Goal: Find specific page/section: Find specific page/section

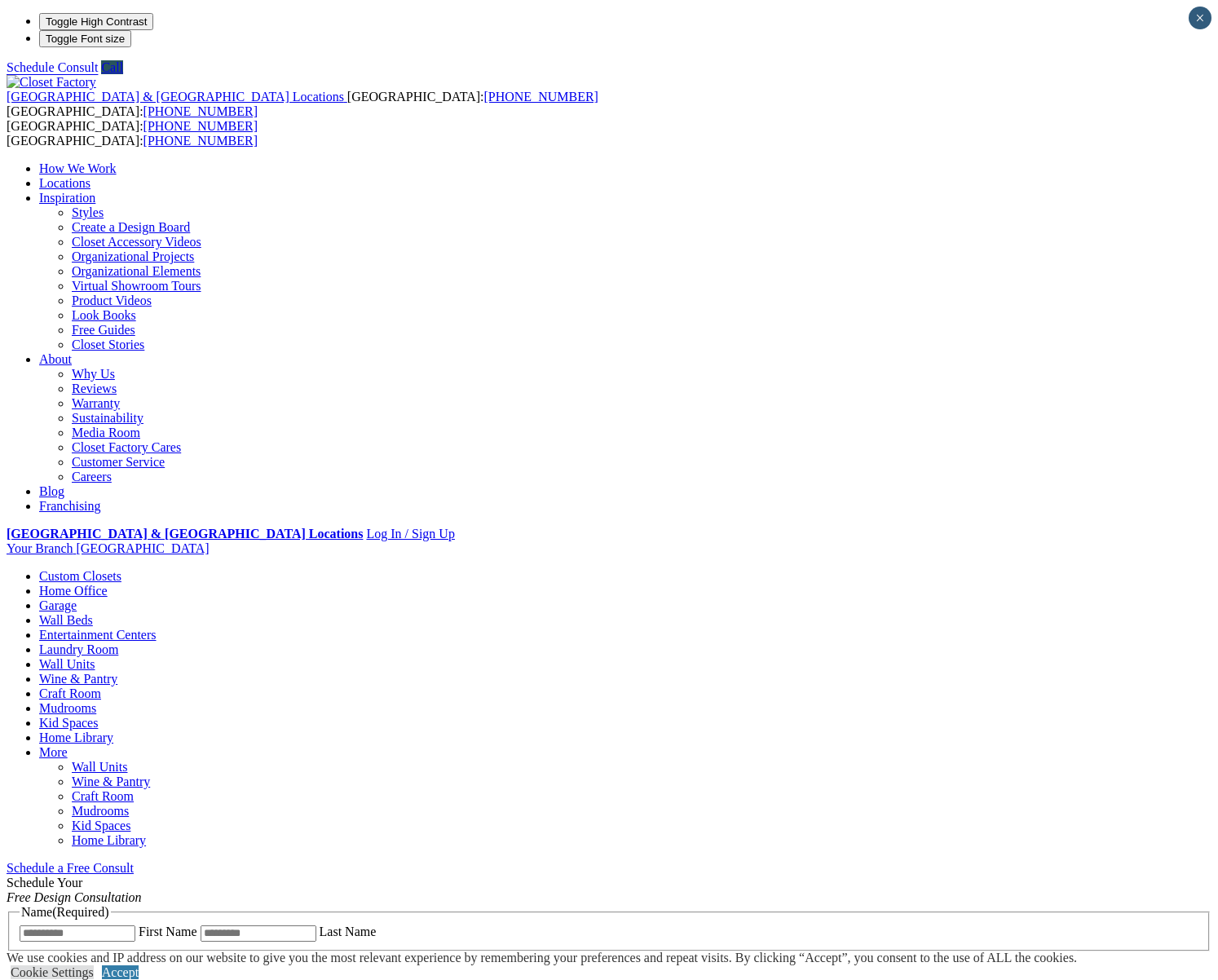
click at [131, 819] on link "Kid Spaces" at bounding box center [101, 825] width 59 height 14
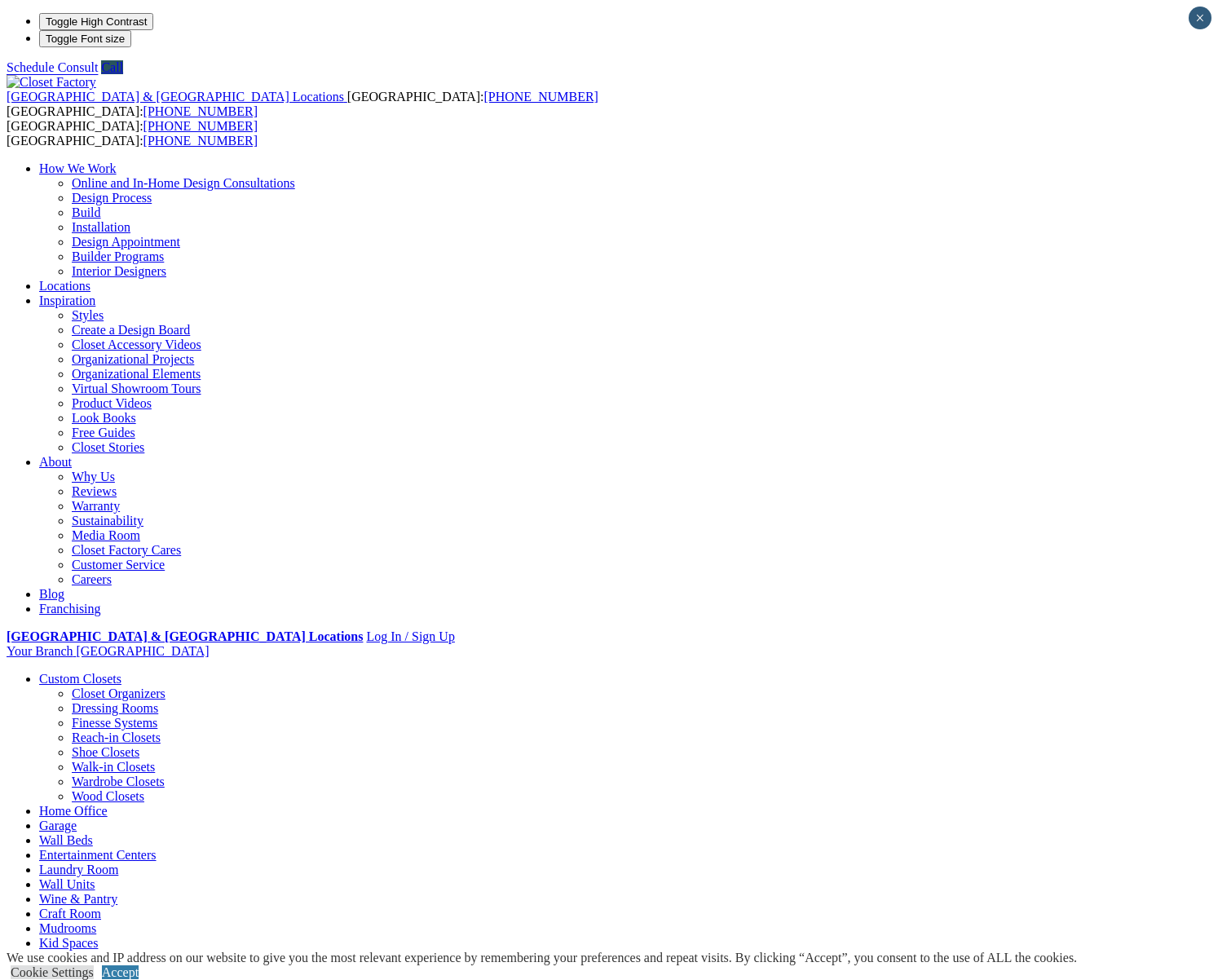
click at [101, 205] on link "Build" at bounding box center [86, 212] width 29 height 14
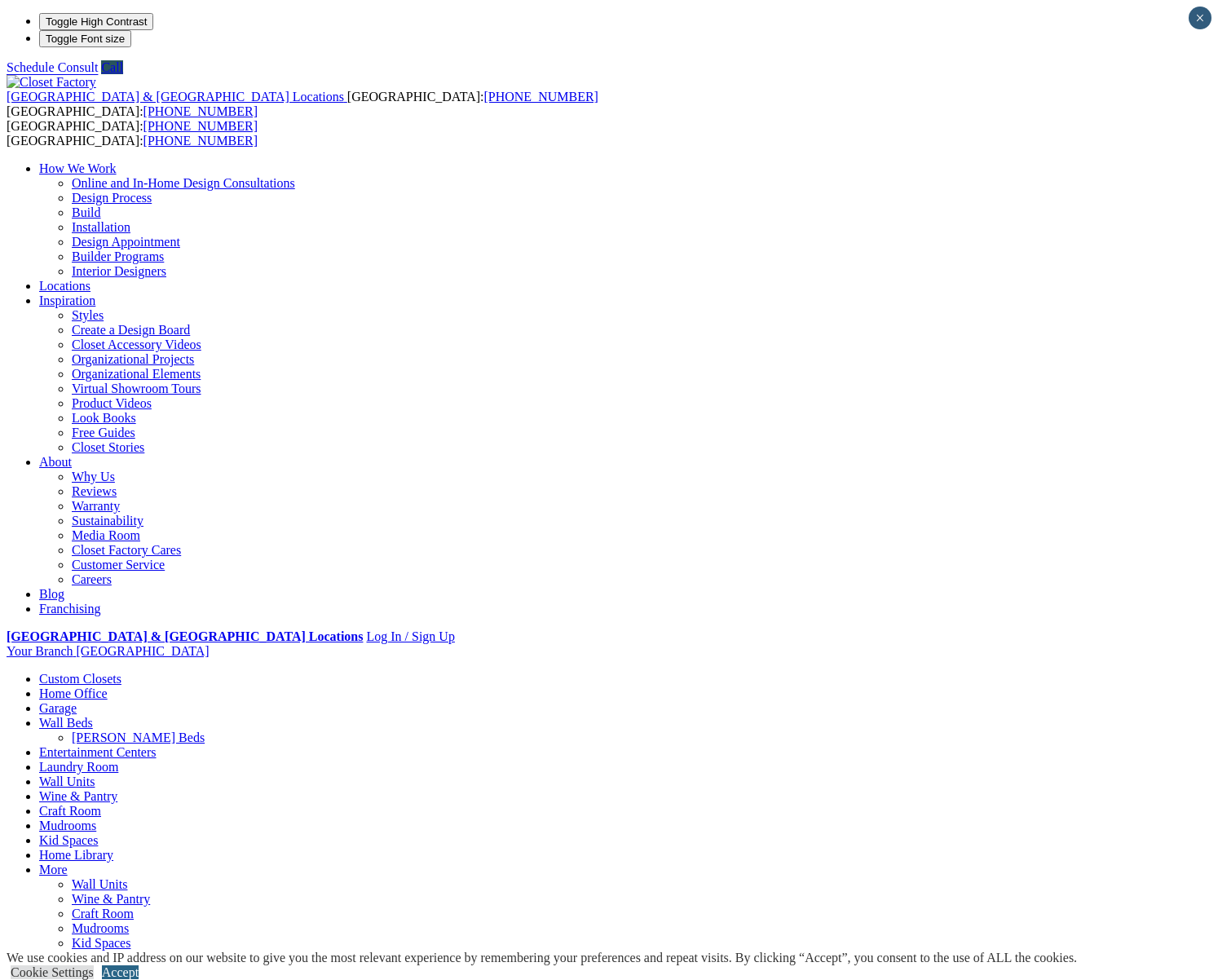
click at [139, 965] on link "Accept" at bounding box center [119, 972] width 36 height 14
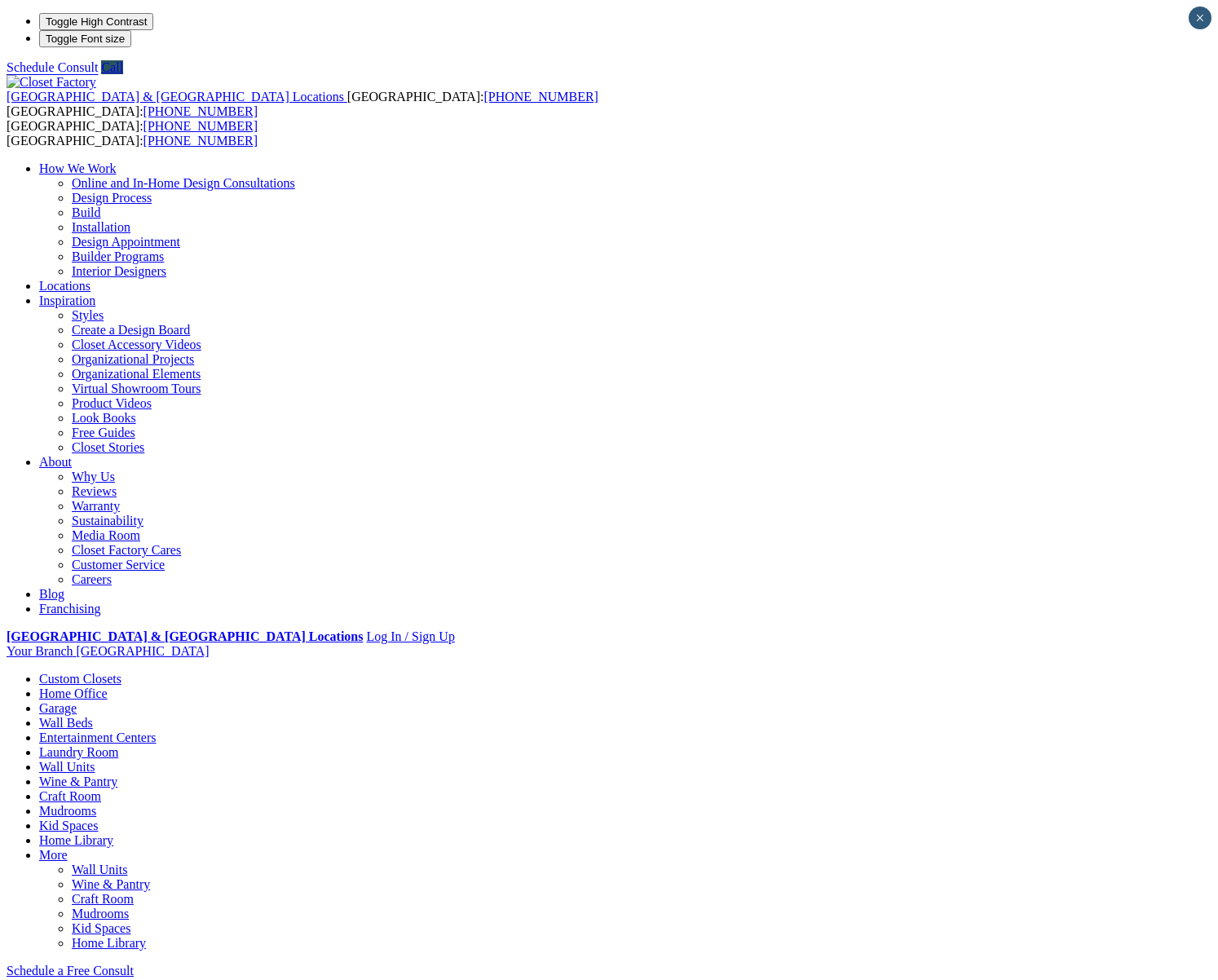
click at [92, 75] on img at bounding box center [51, 82] width 90 height 15
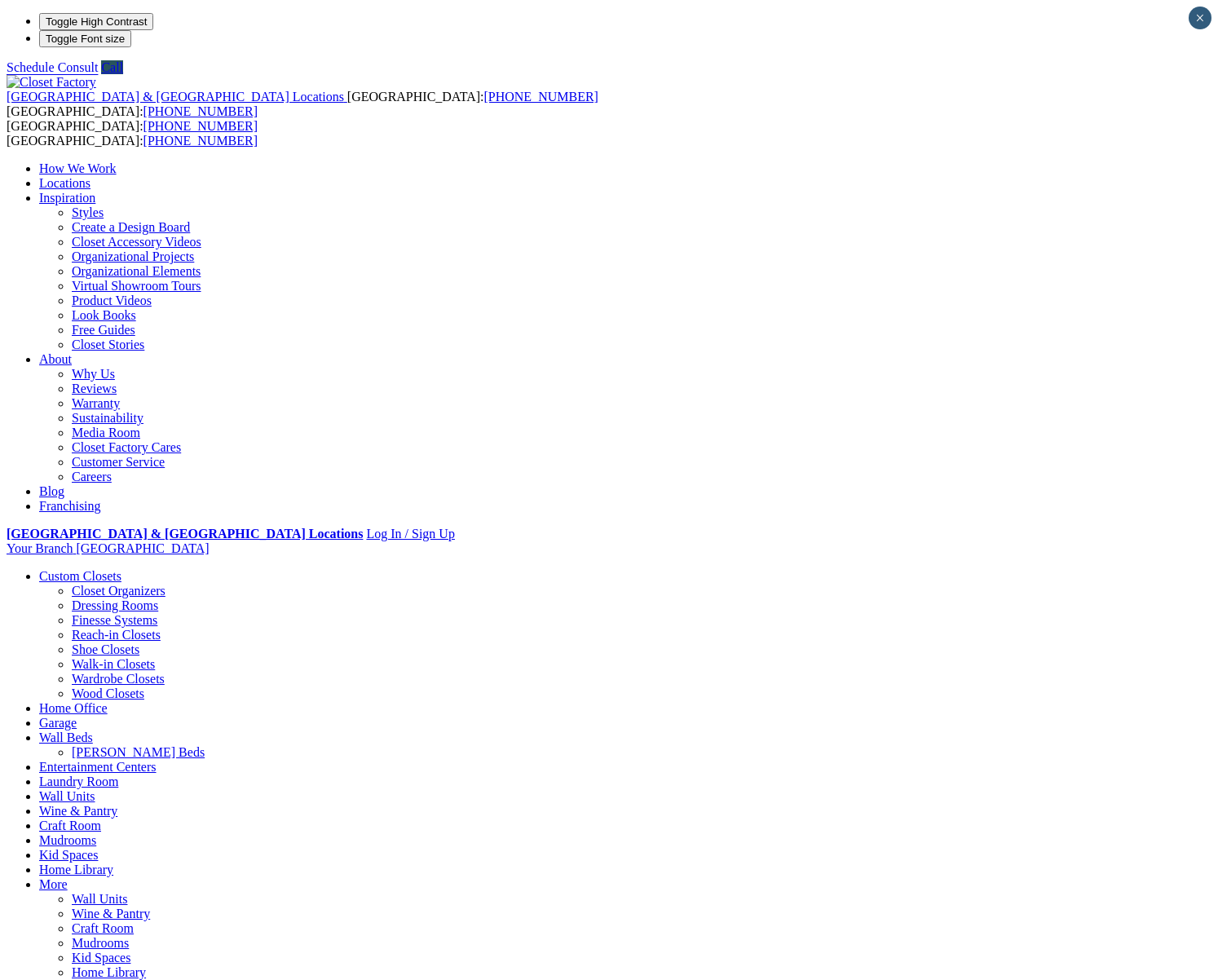
click at [90, 176] on link "Locations" at bounding box center [64, 183] width 51 height 14
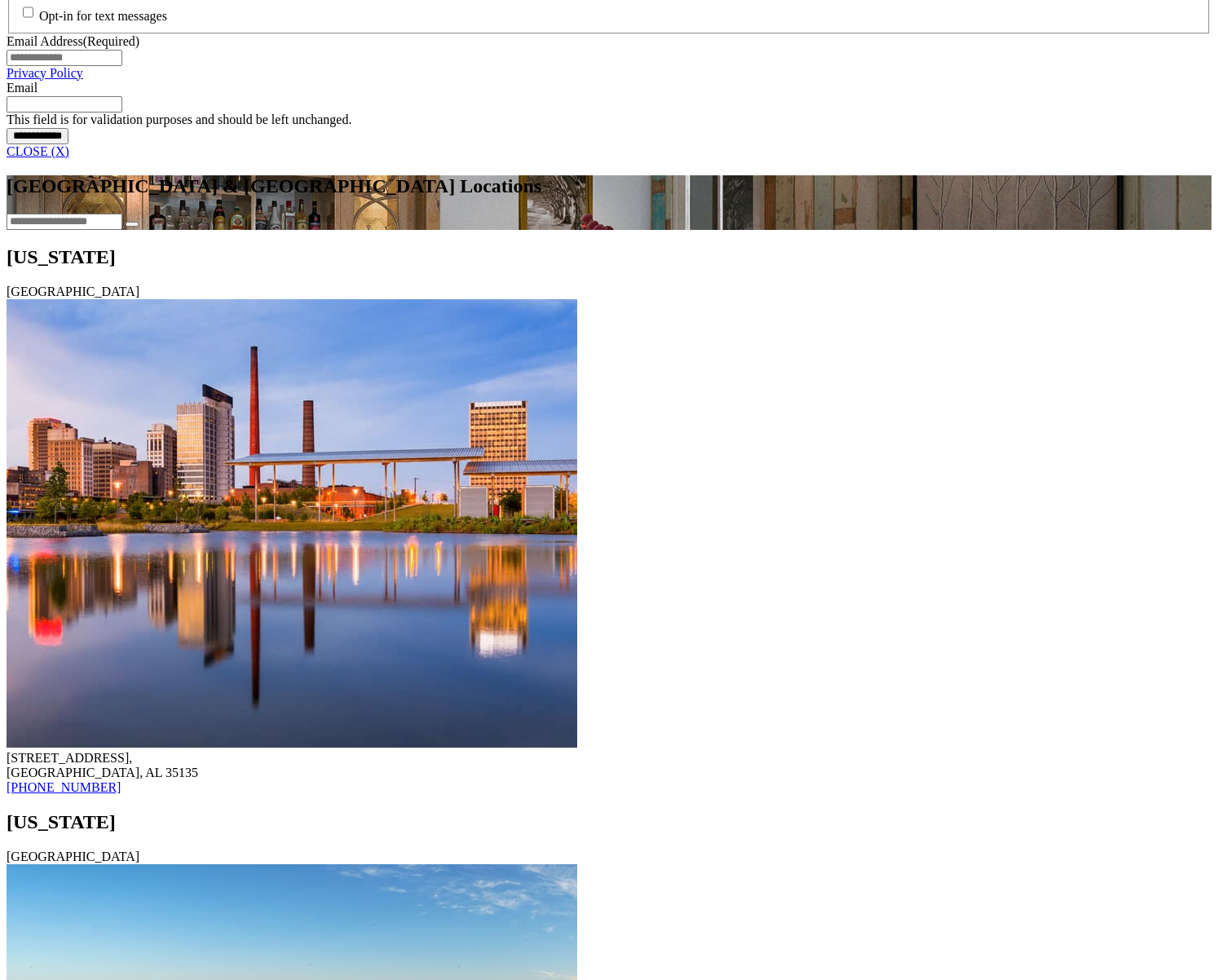
scroll to position [1264, 0]
